Goal: Transaction & Acquisition: Book appointment/travel/reservation

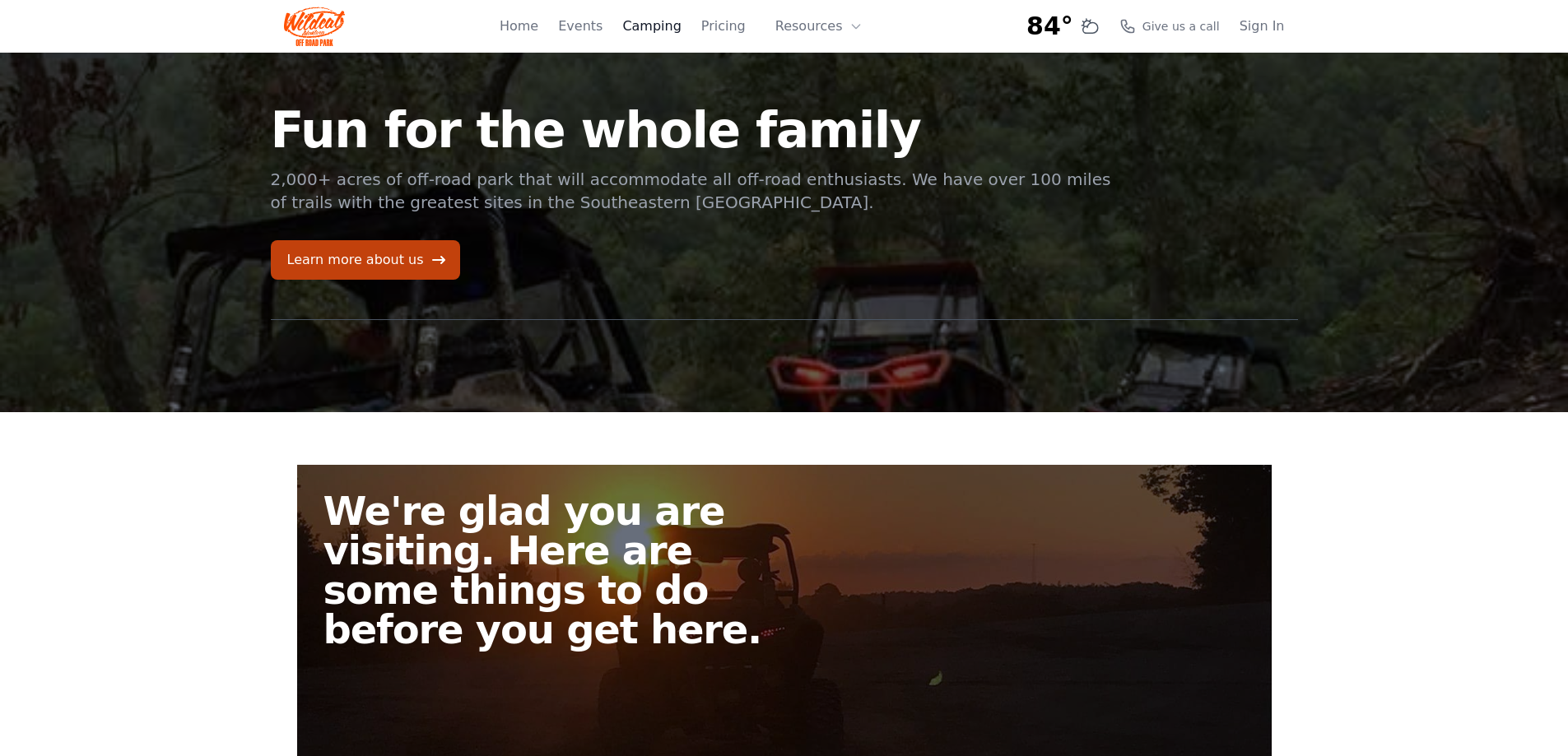
click at [657, 29] on link "Camping" at bounding box center [651, 27] width 58 height 20
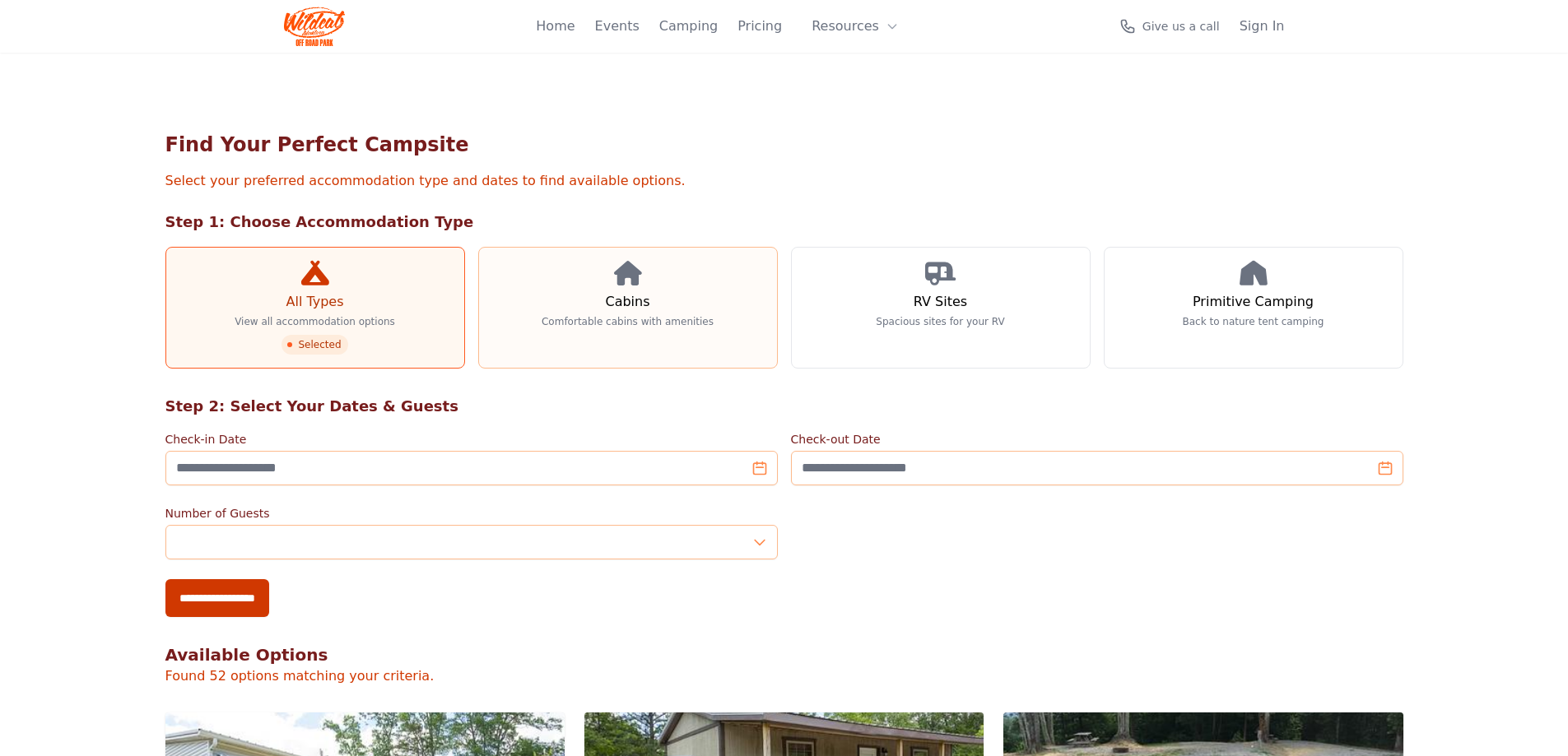
click at [635, 311] on h3 "Cabins" at bounding box center [627, 302] width 44 height 20
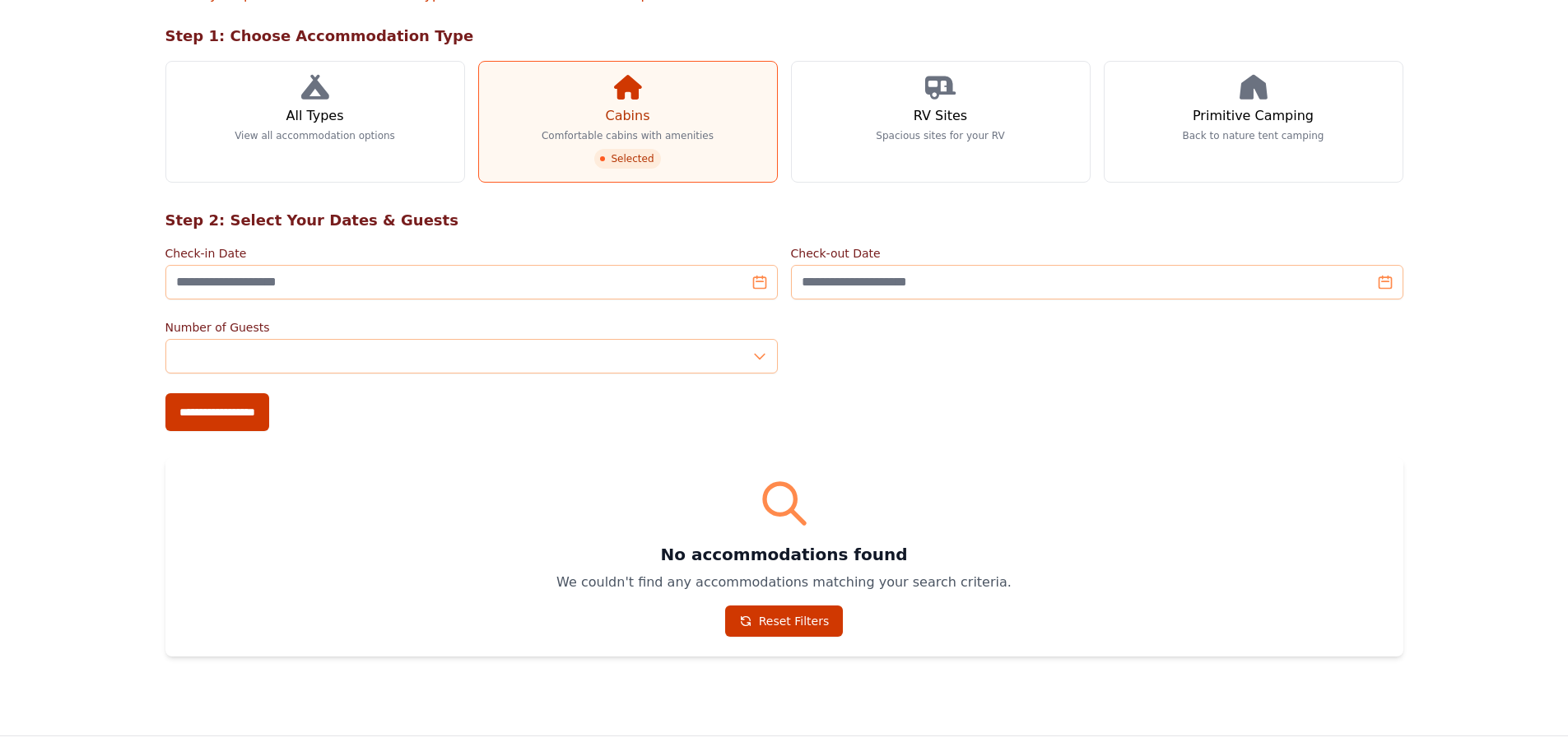
scroll to position [247, 0]
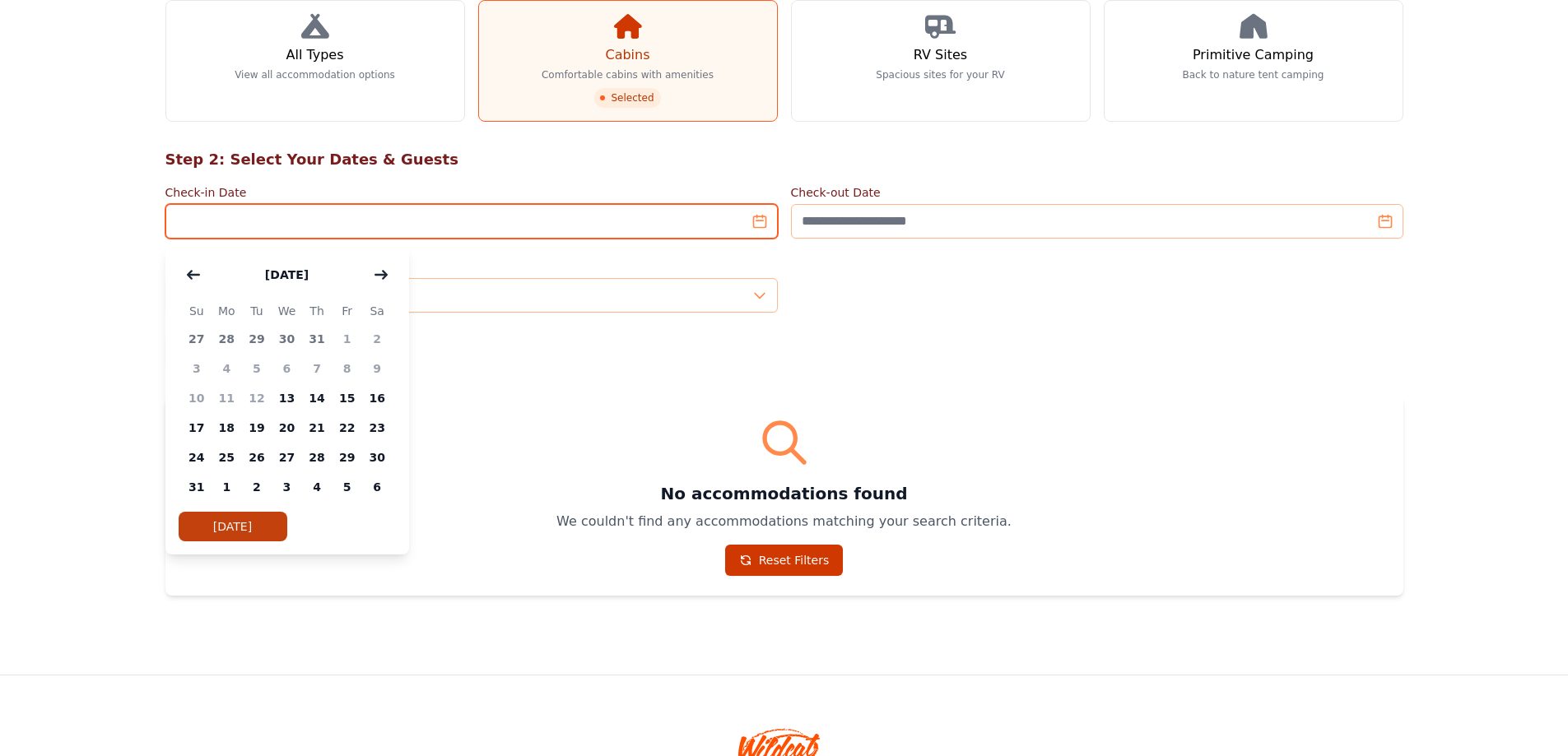
click at [756, 219] on input "Check-in Date" at bounding box center [471, 221] width 613 height 34
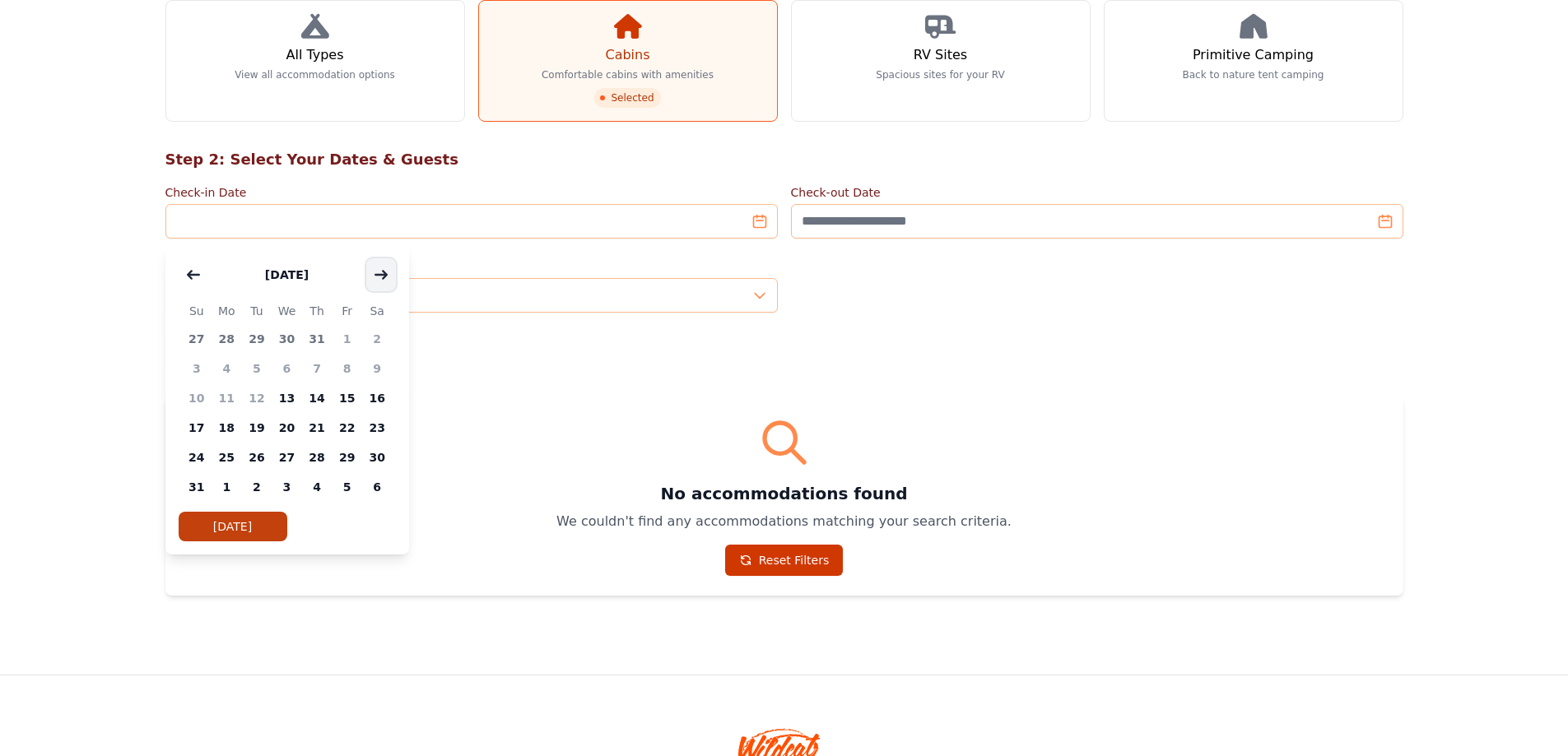
click at [383, 269] on icon "button" at bounding box center [381, 274] width 13 height 13
click at [344, 401] on span "19" at bounding box center [346, 398] width 30 height 29
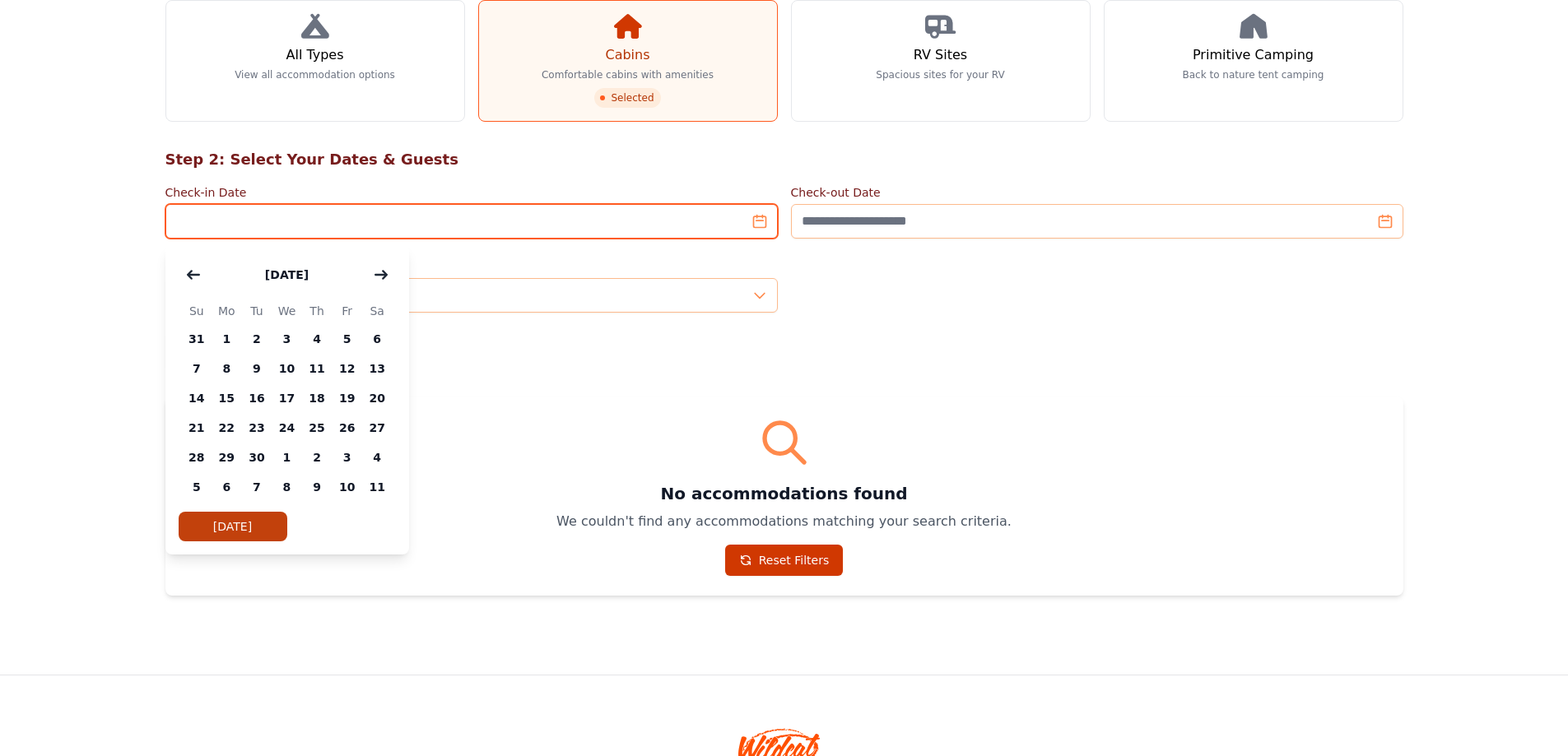
type input "**********"
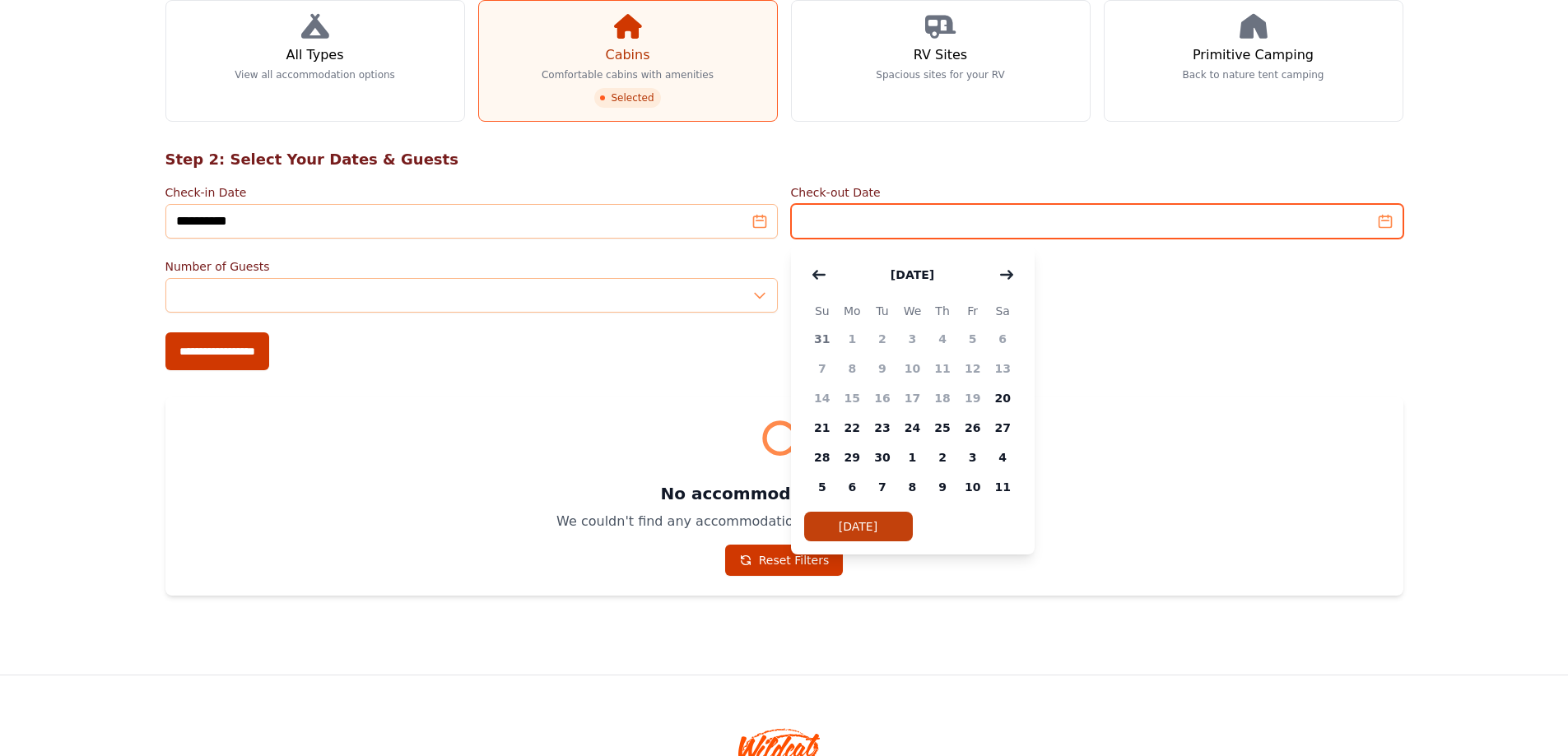
click at [1390, 224] on input "Check-out Date" at bounding box center [1097, 221] width 613 height 34
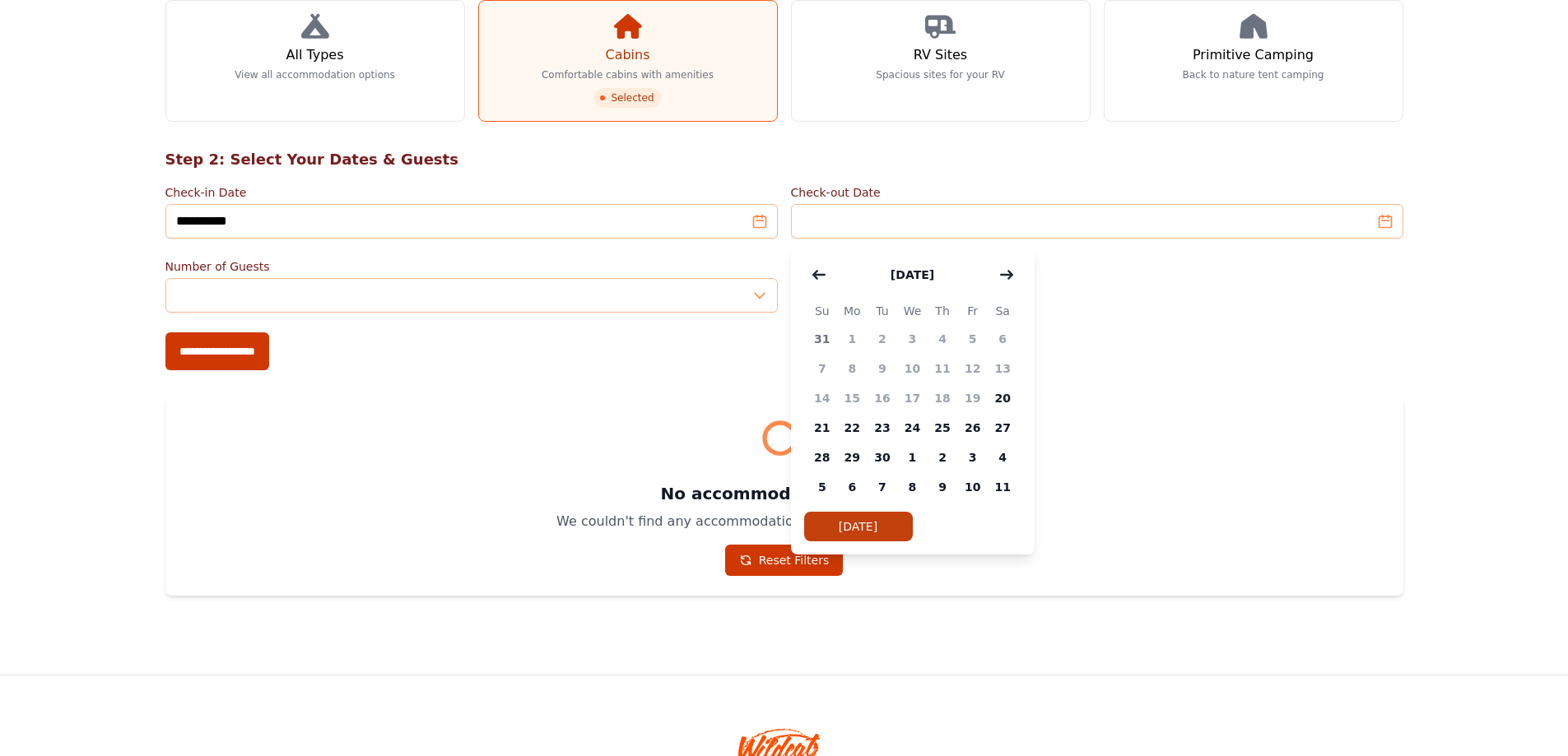
click at [856, 432] on span "22" at bounding box center [852, 428] width 30 height 29
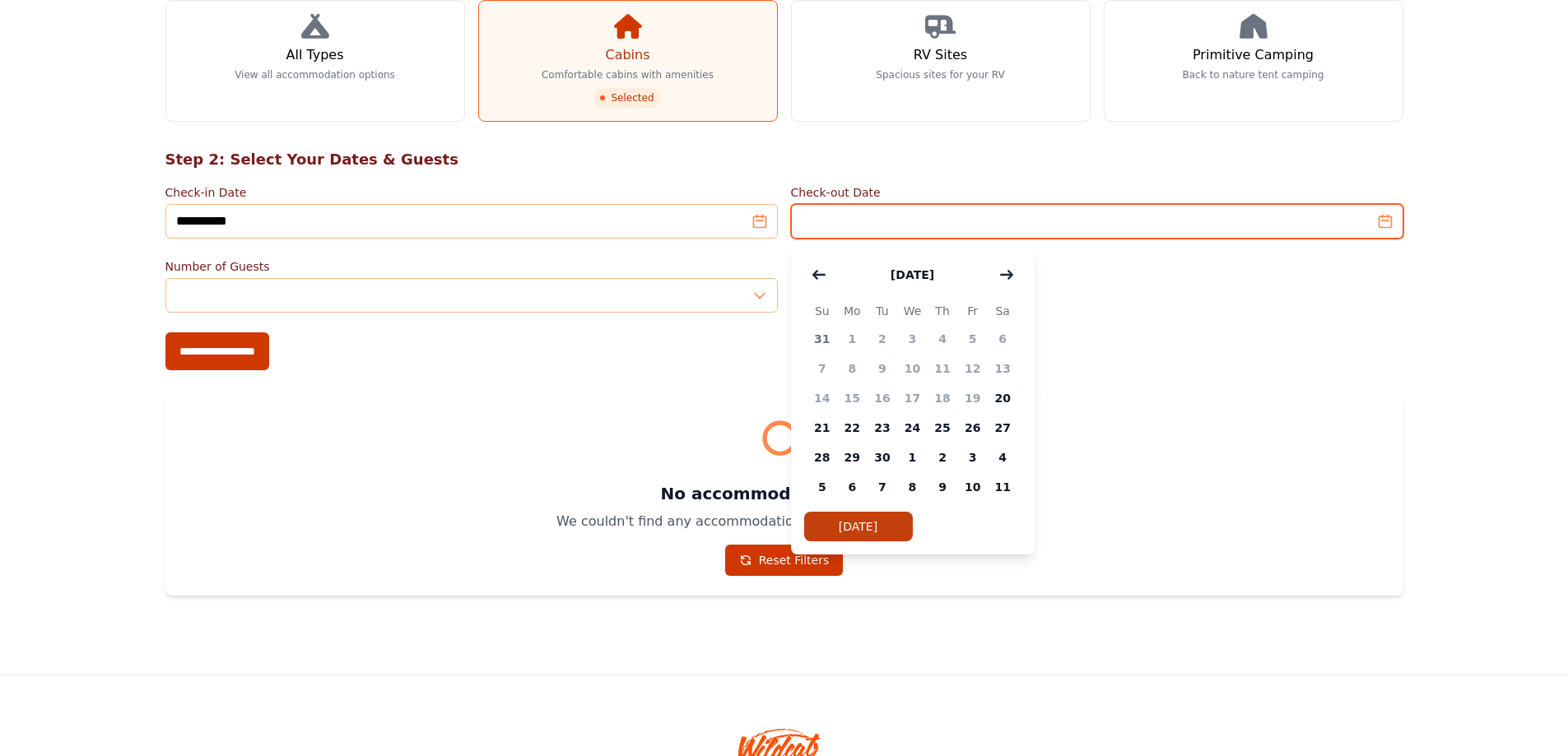
type input "**********"
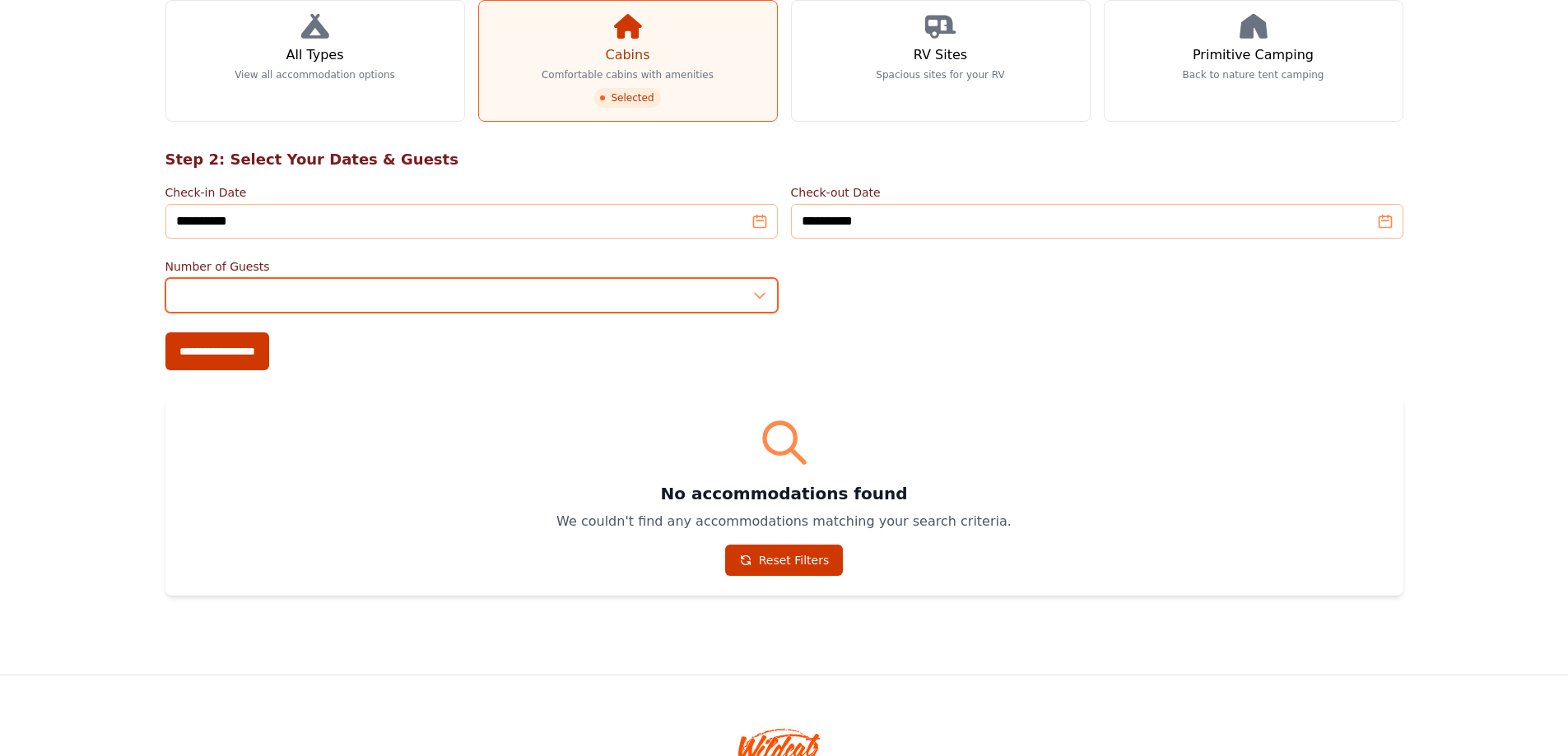
click at [757, 291] on input "*" at bounding box center [471, 295] width 613 height 34
type input "*"
click at [757, 291] on input "*" at bounding box center [471, 295] width 613 height 34
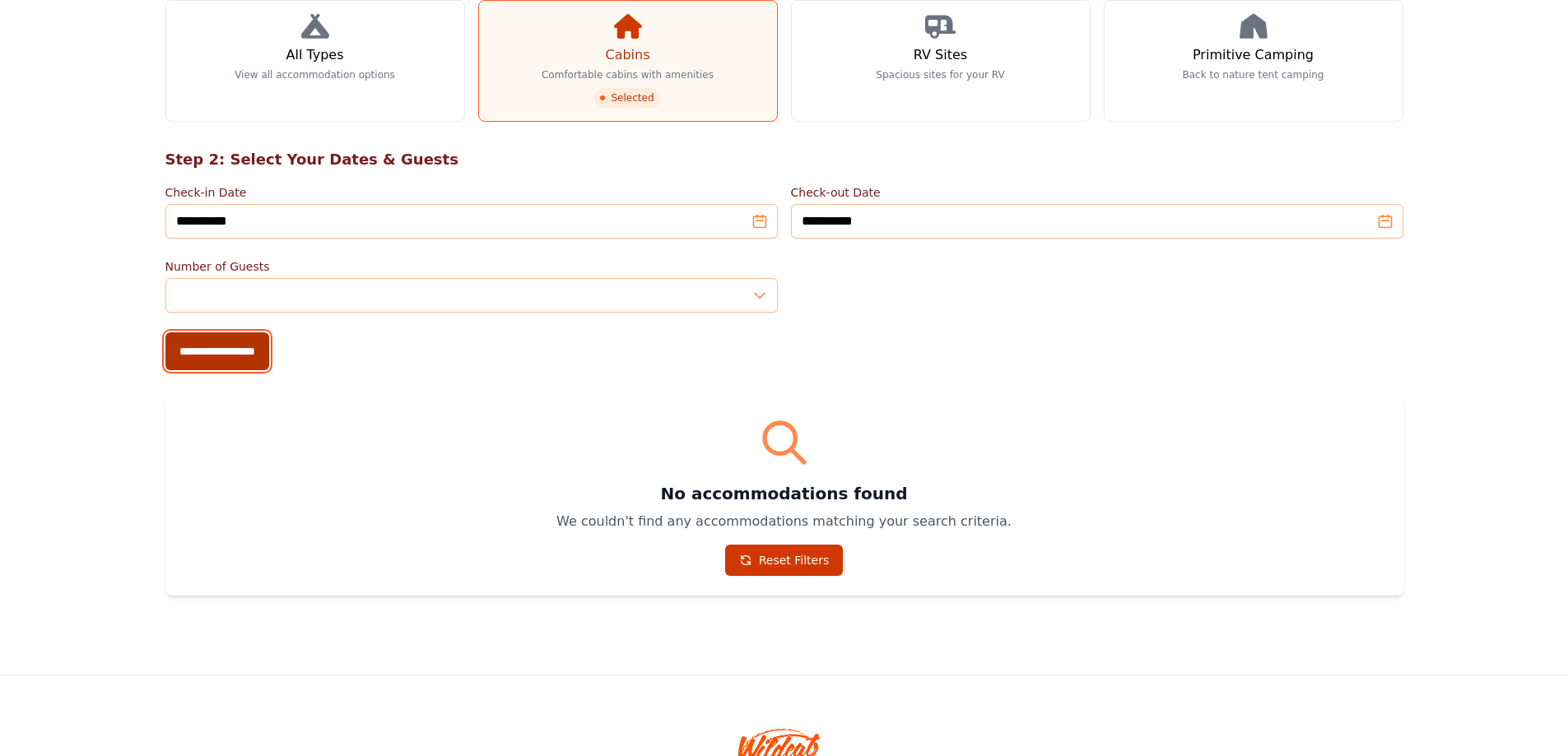
click at [211, 351] on input "**********" at bounding box center [216, 351] width 103 height 37
type input "**********"
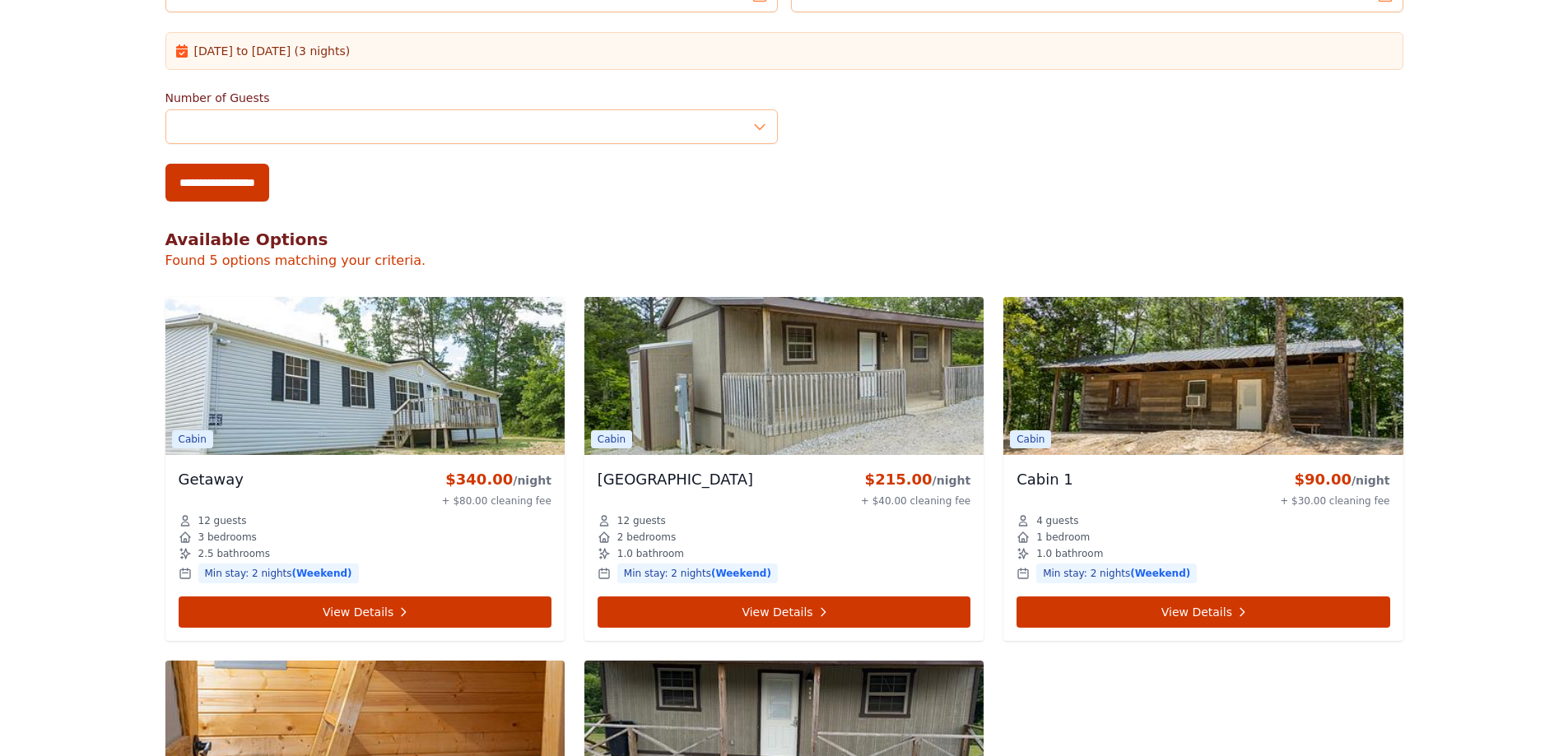
scroll to position [576, 0]
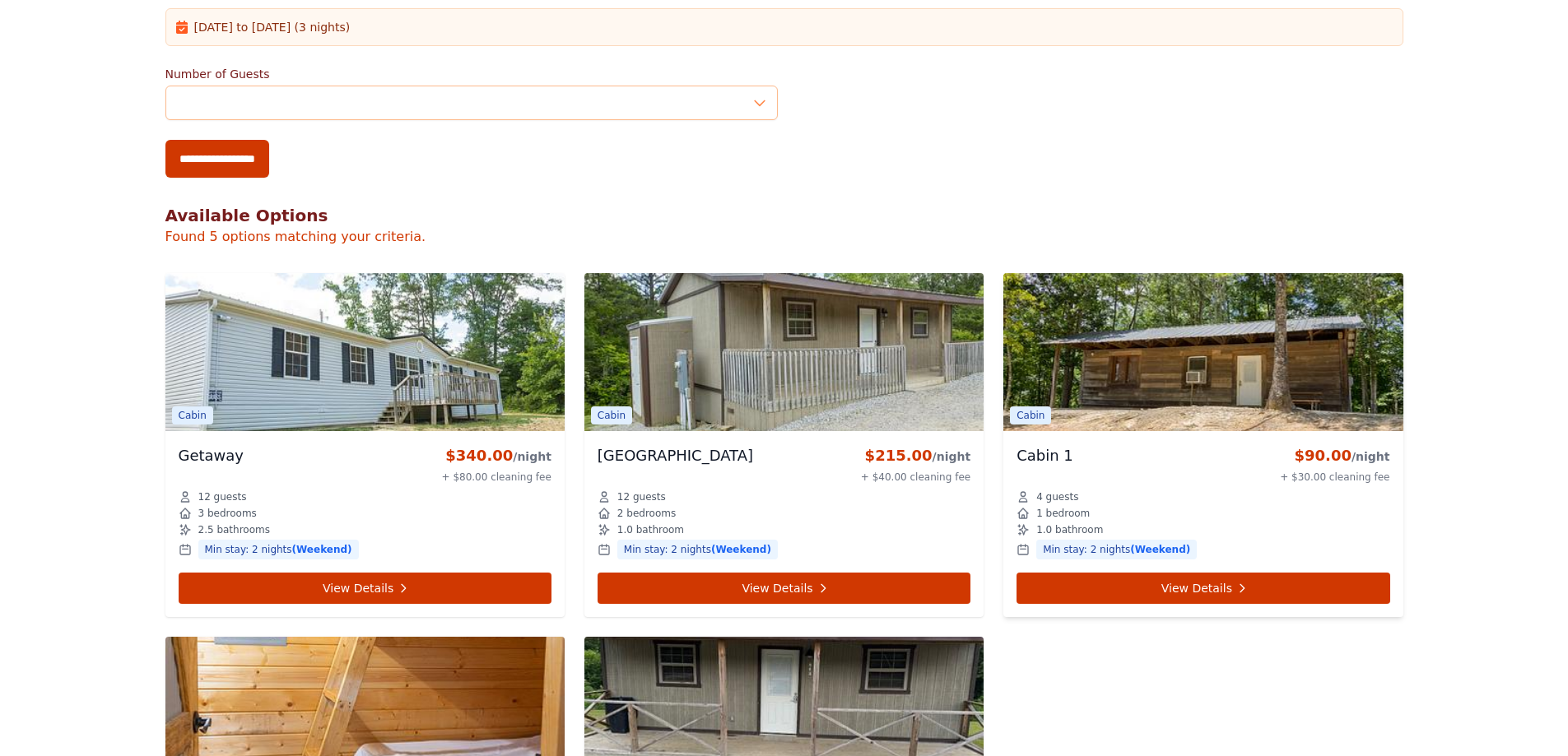
click at [1188, 387] on img at bounding box center [1203, 352] width 399 height 158
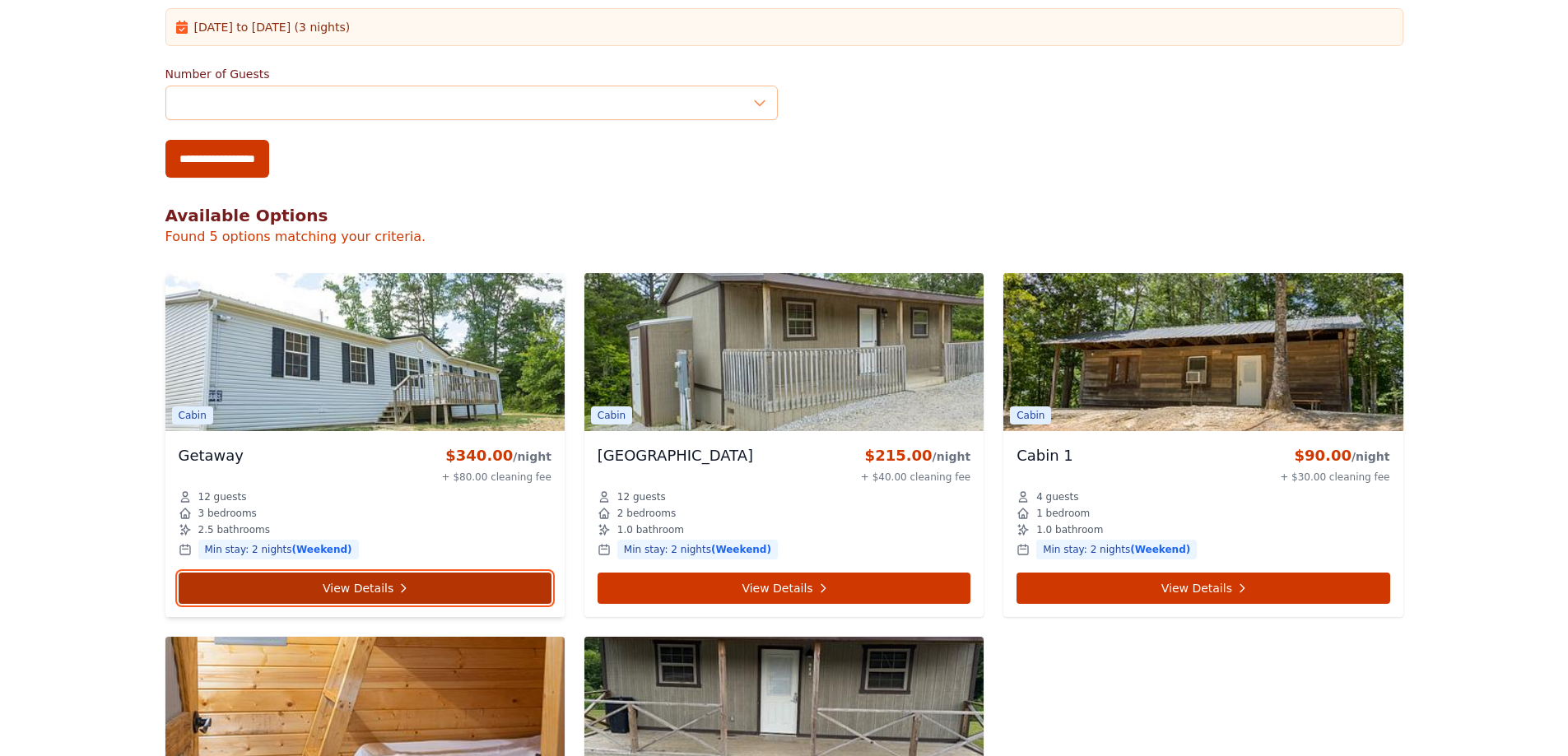
click at [370, 591] on link "View Details" at bounding box center [365, 589] width 373 height 31
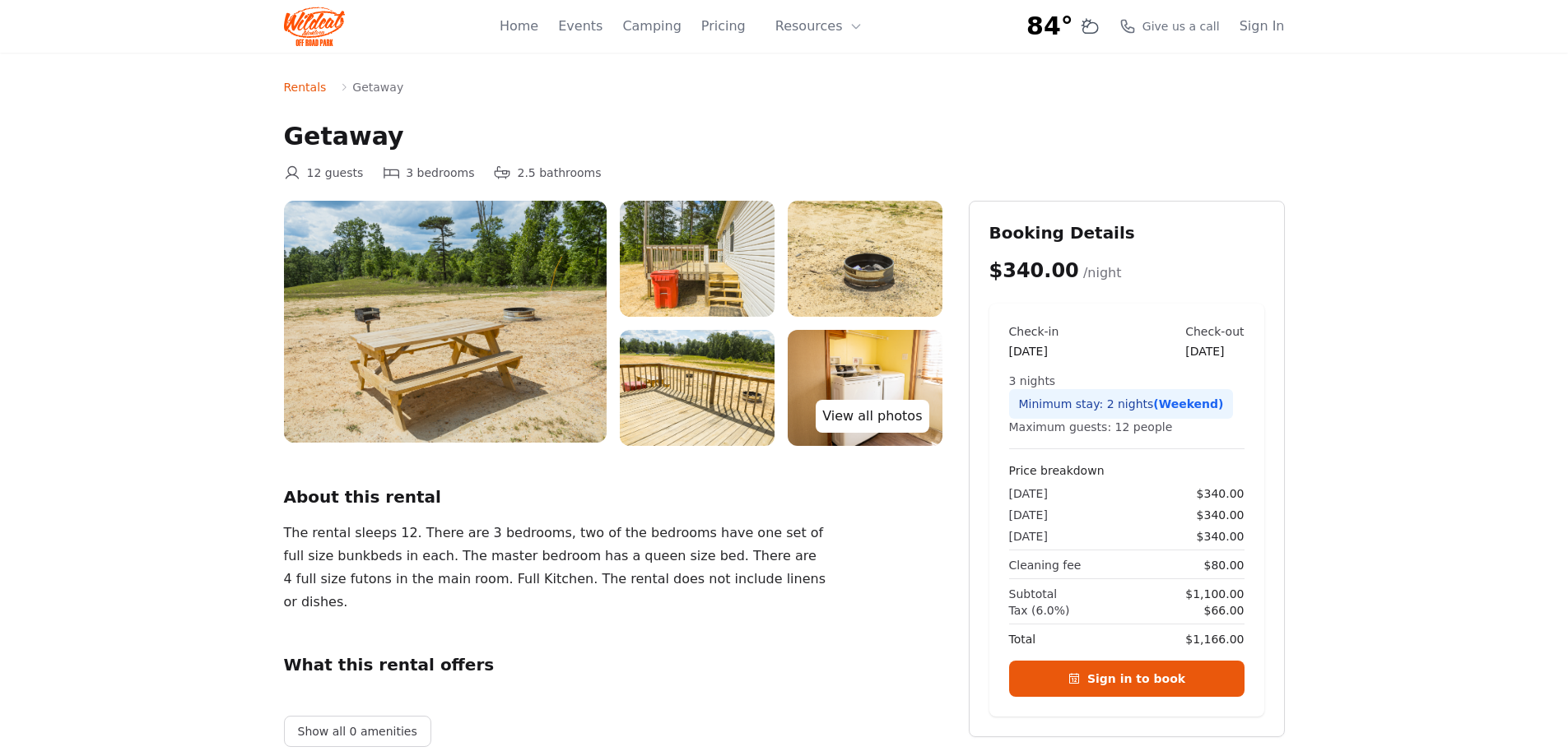
click at [879, 424] on link "View all photos" at bounding box center [872, 416] width 113 height 32
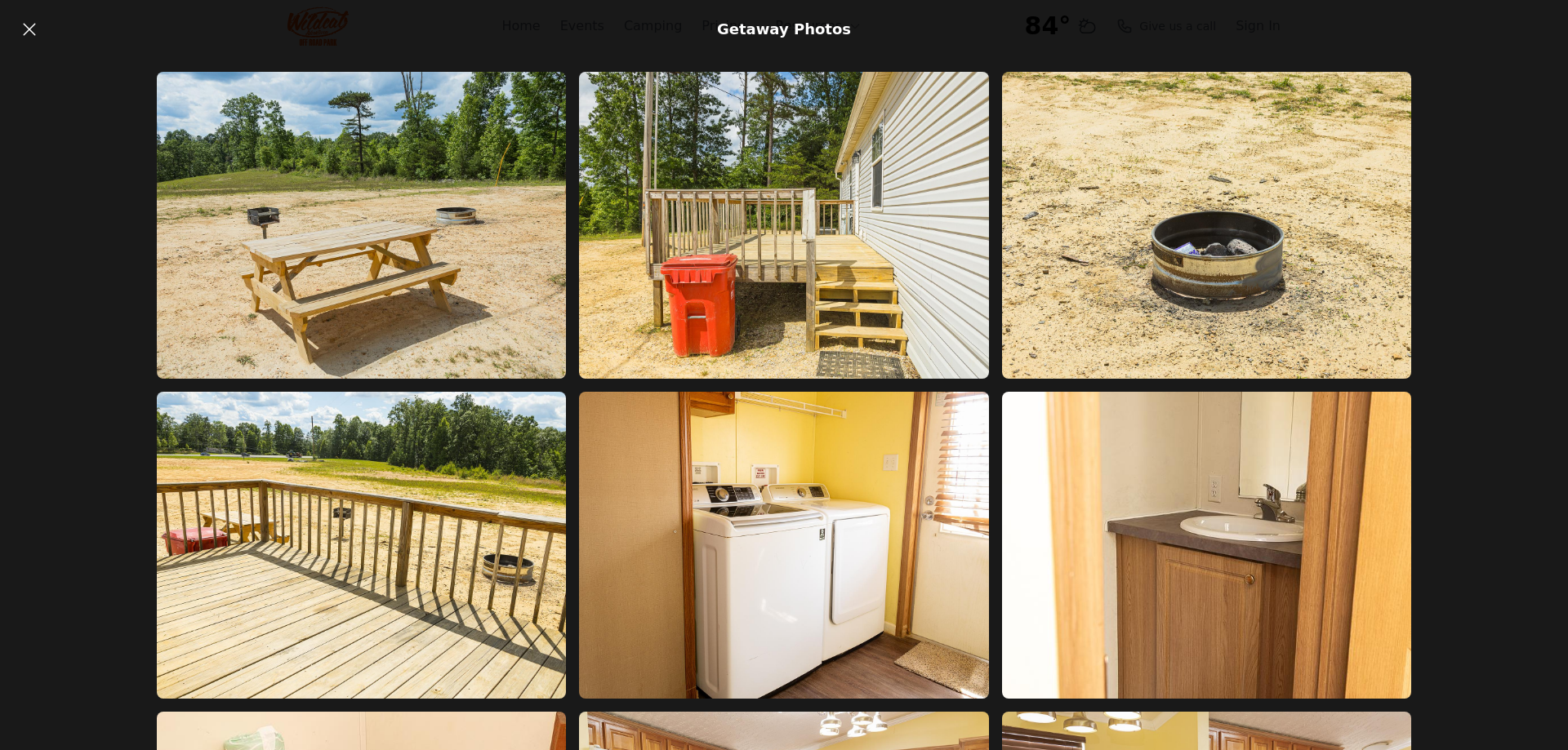
drag, startPoint x: 29, startPoint y: 32, endPoint x: 43, endPoint y: 48, distance: 21.3
click at [30, 32] on icon at bounding box center [29, 29] width 20 height 20
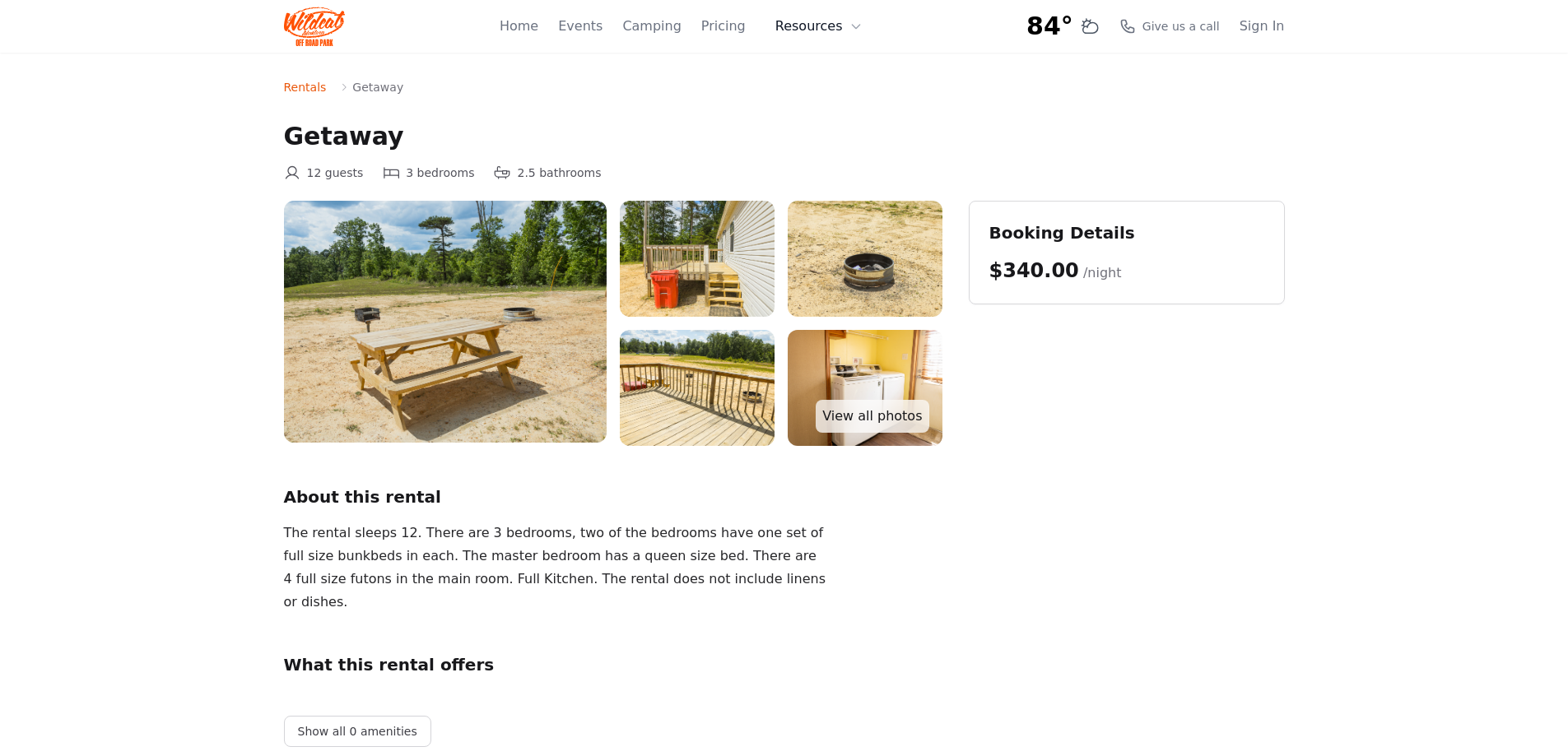
click at [848, 27] on button "Resources" at bounding box center [818, 26] width 107 height 32
click at [538, 28] on link "Home" at bounding box center [518, 27] width 38 height 20
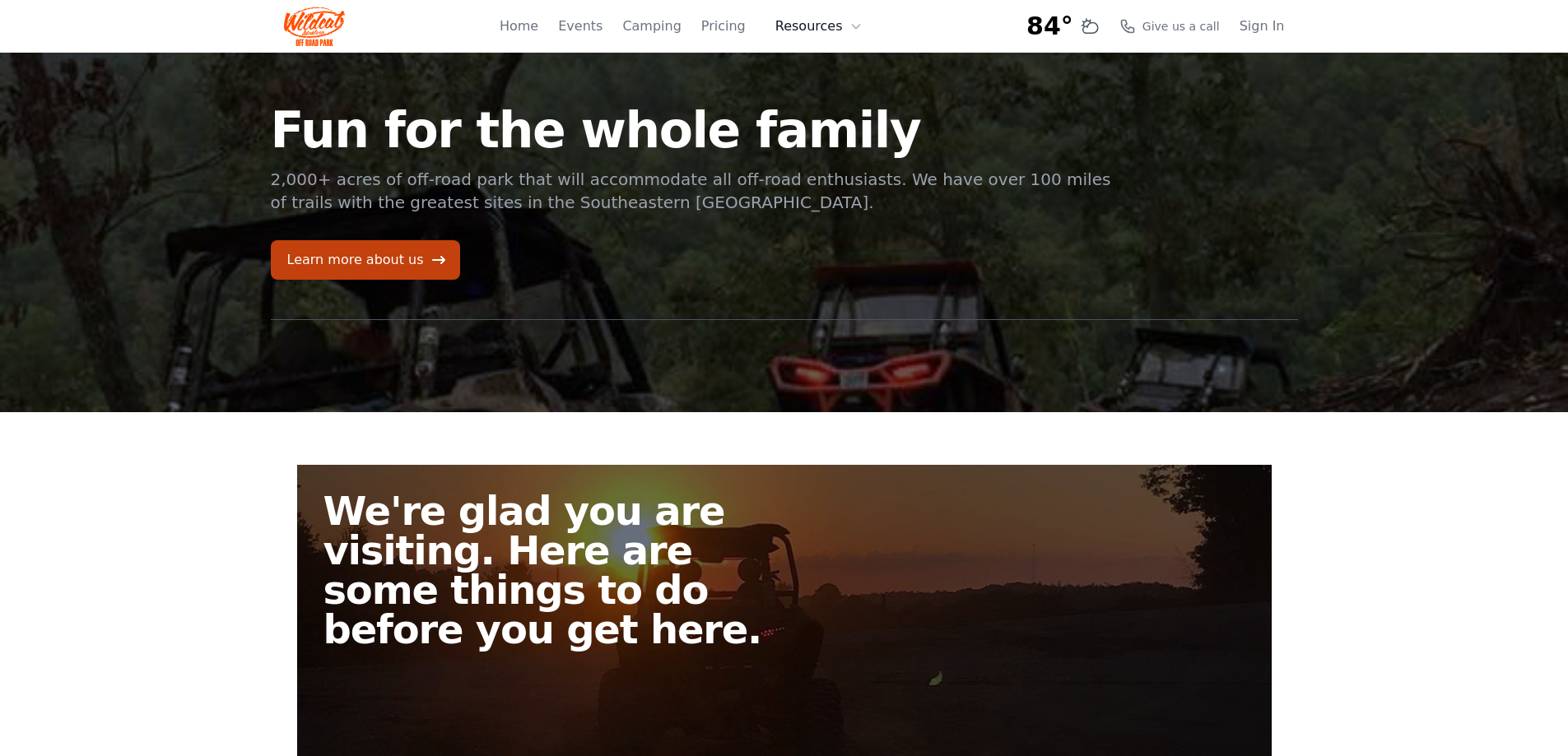
click at [825, 32] on button "Resources" at bounding box center [818, 26] width 107 height 32
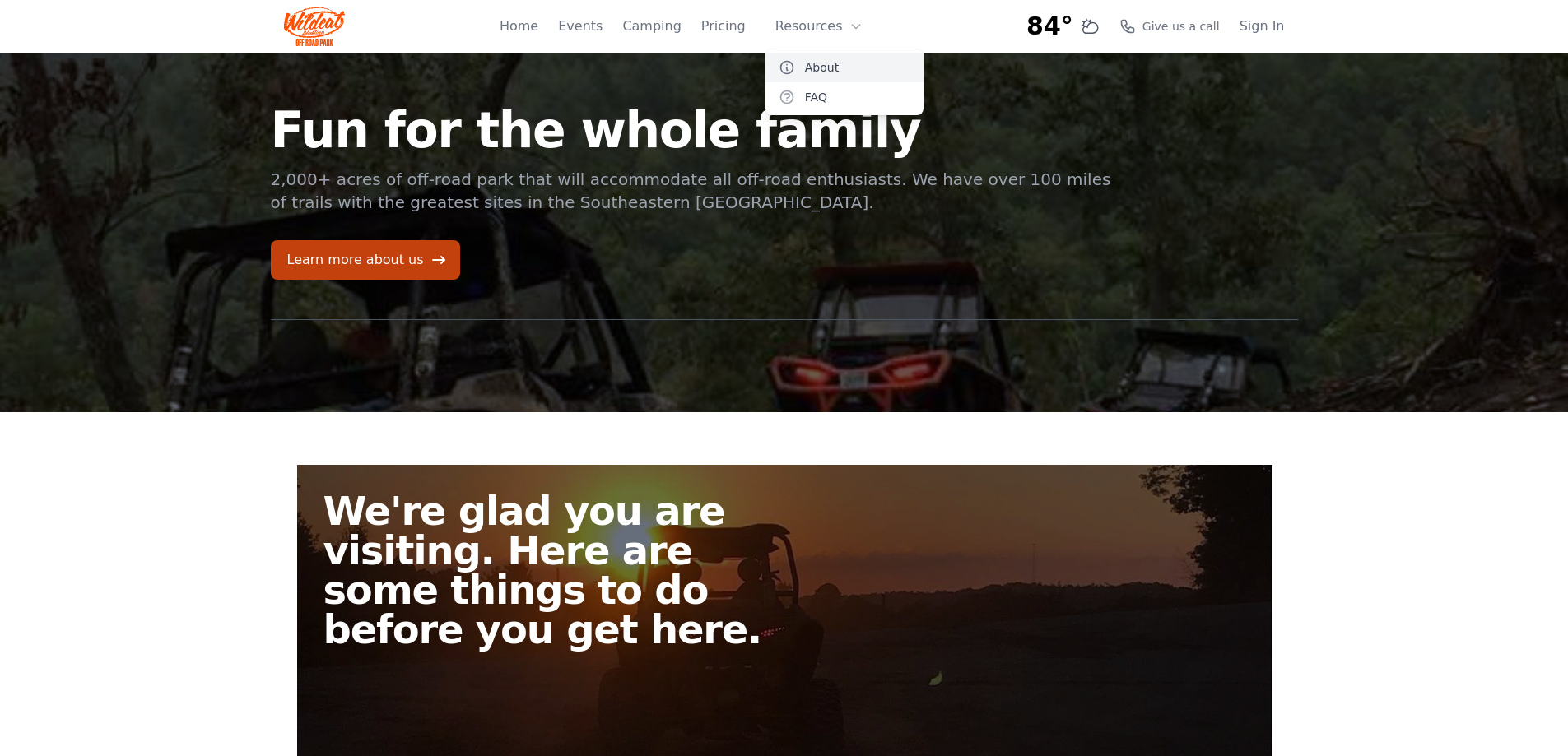
click at [831, 73] on link "About" at bounding box center [844, 68] width 158 height 29
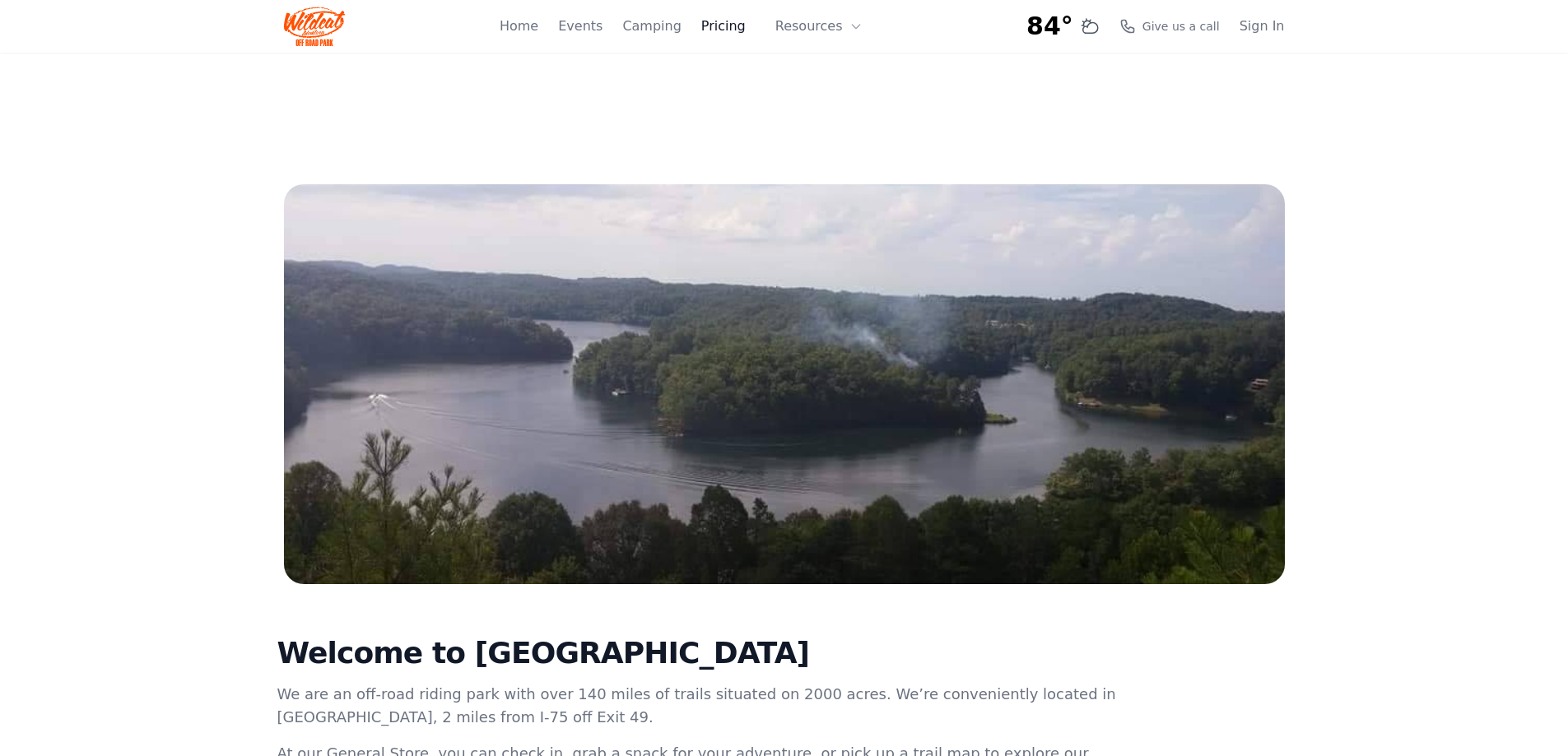
click at [729, 25] on link "Pricing" at bounding box center [723, 27] width 44 height 20
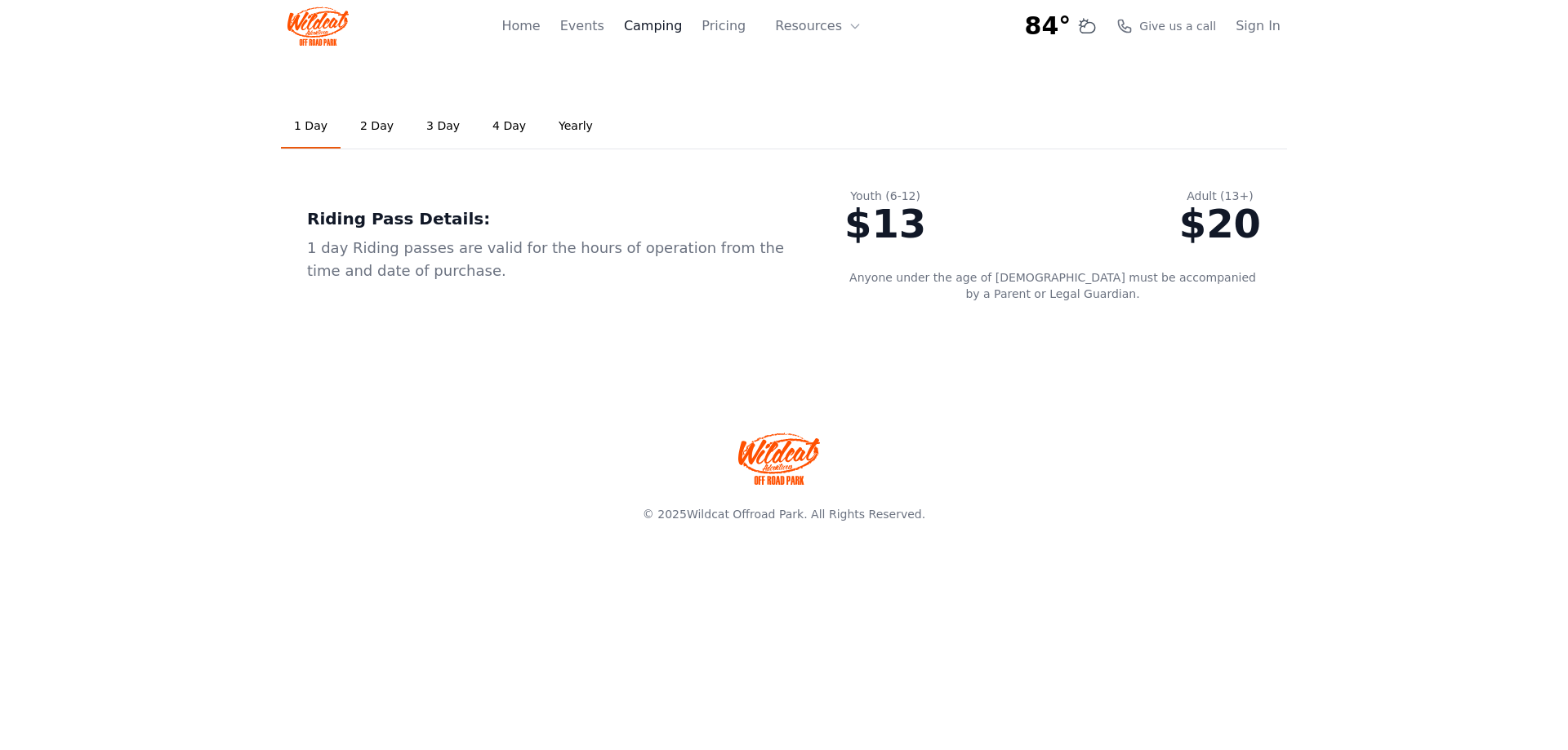
click at [669, 25] on link "Camping" at bounding box center [652, 26] width 58 height 20
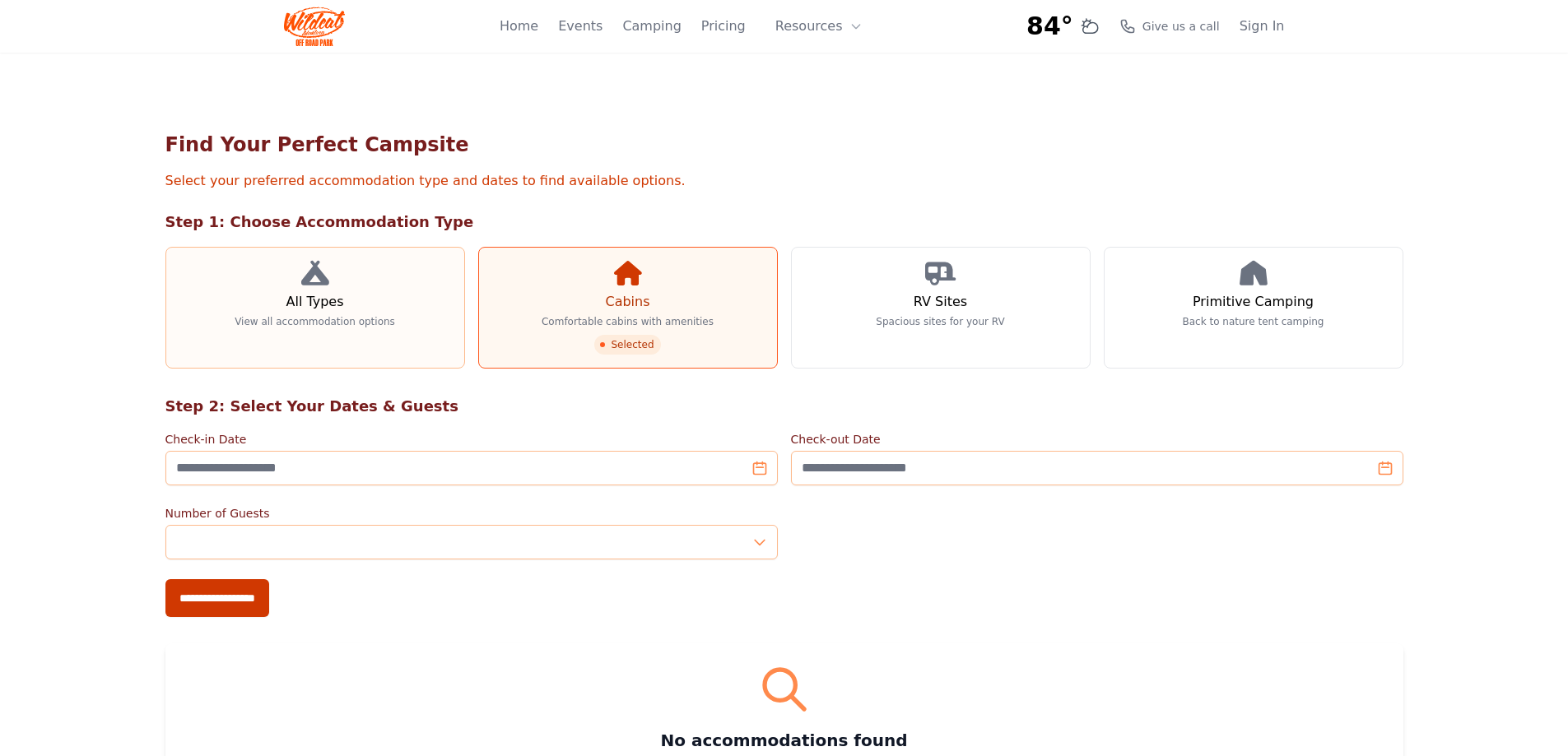
click at [315, 305] on h3 "All Types" at bounding box center [314, 302] width 58 height 20
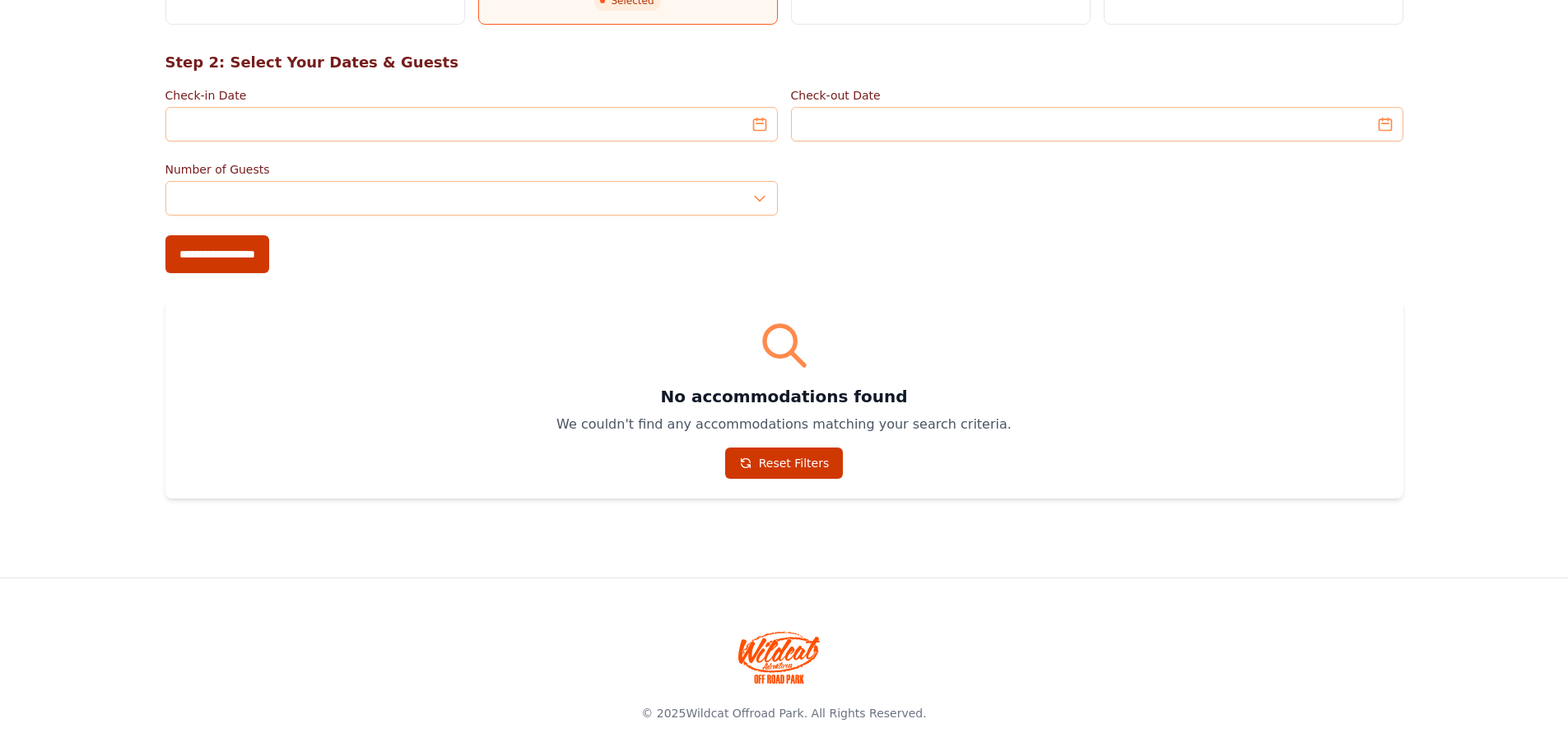
scroll to position [247, 0]
